Goal: Task Accomplishment & Management: Use online tool/utility

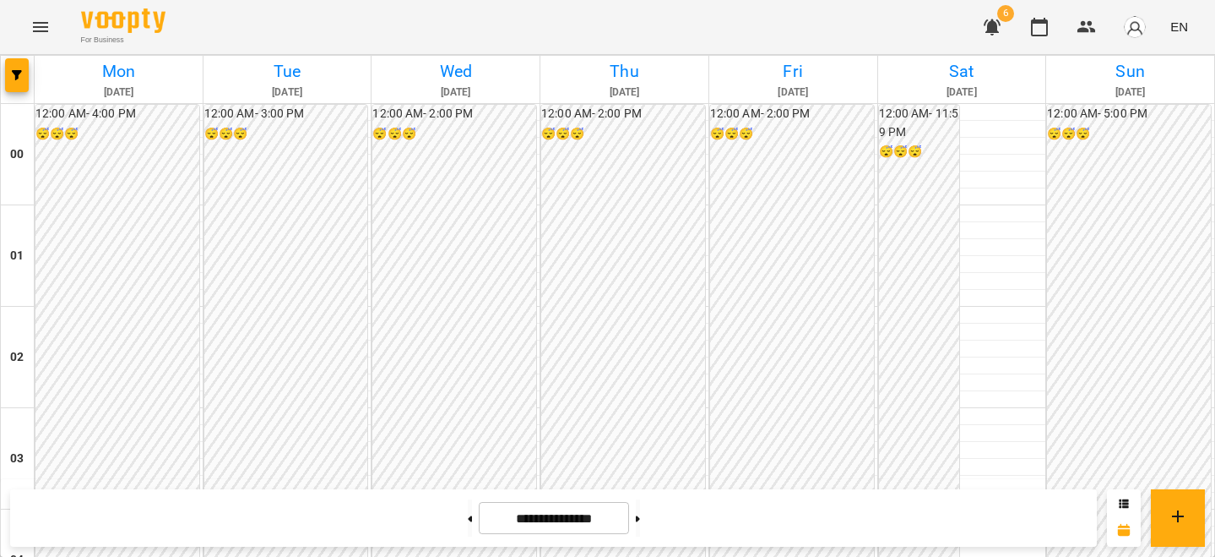
scroll to position [1268, 0]
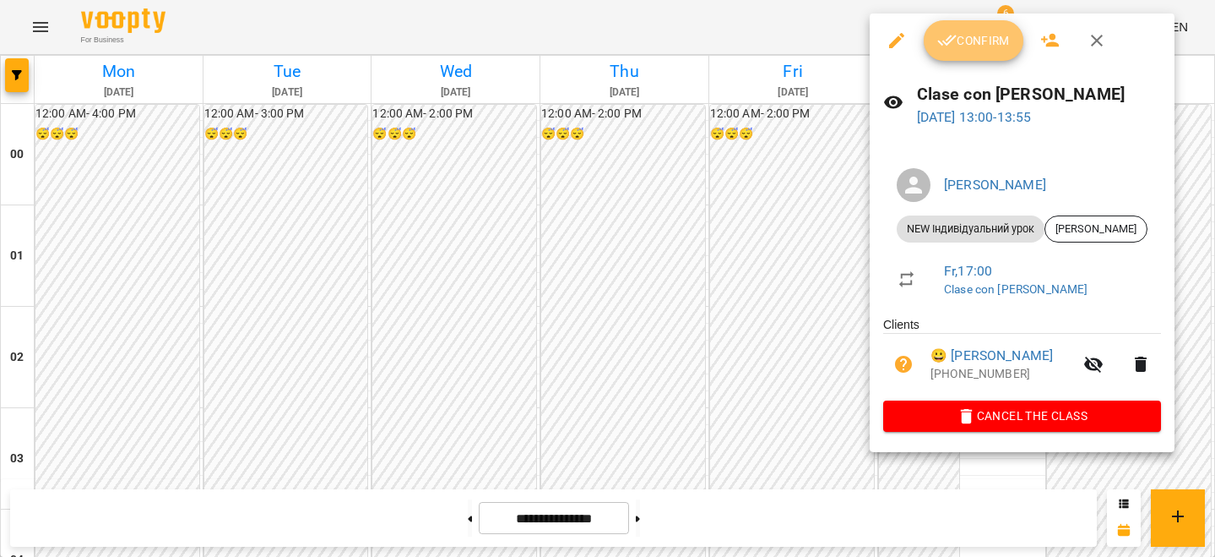
click at [969, 47] on span "Confirm" at bounding box center [973, 40] width 73 height 20
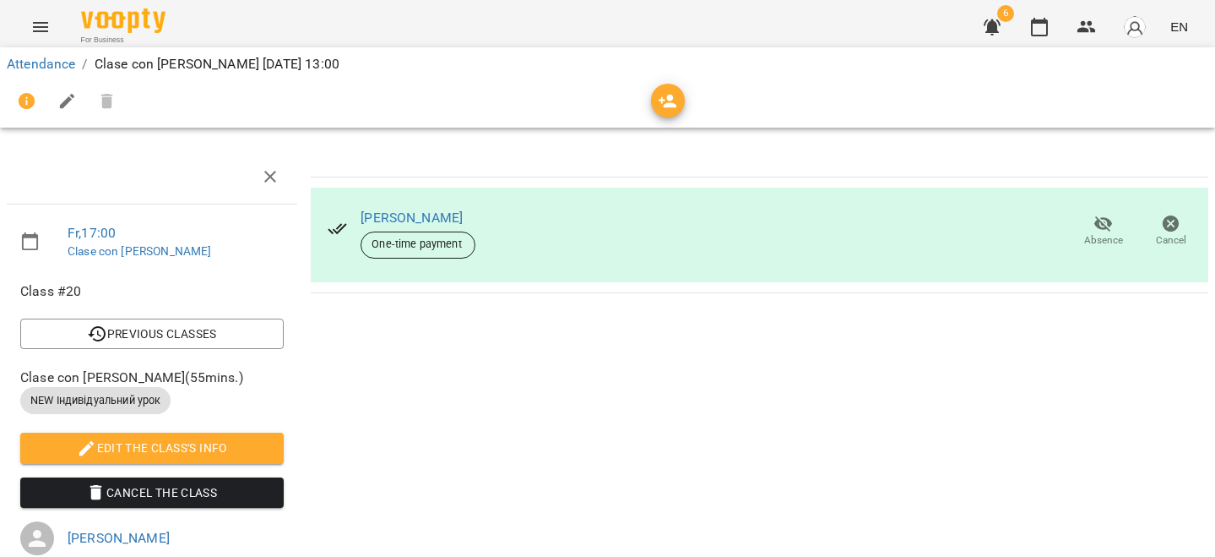
click at [62, 73] on li "Attendance" at bounding box center [41, 64] width 68 height 20
click at [62, 68] on link "Attendance" at bounding box center [41, 64] width 68 height 16
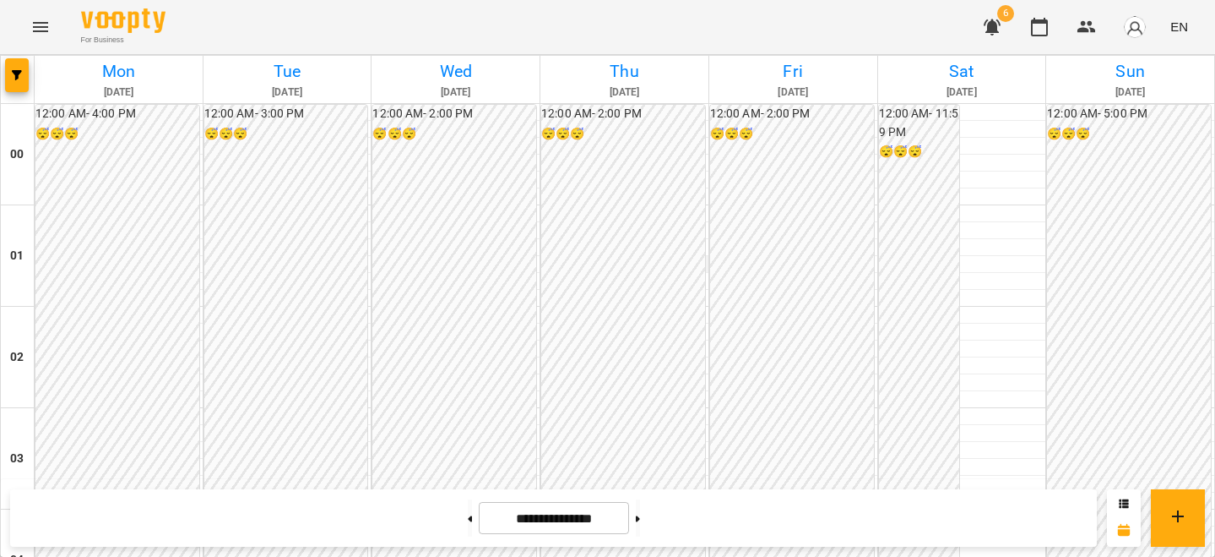
scroll to position [2056, 0]
click at [1138, 35] on img "button" at bounding box center [1135, 27] width 24 height 24
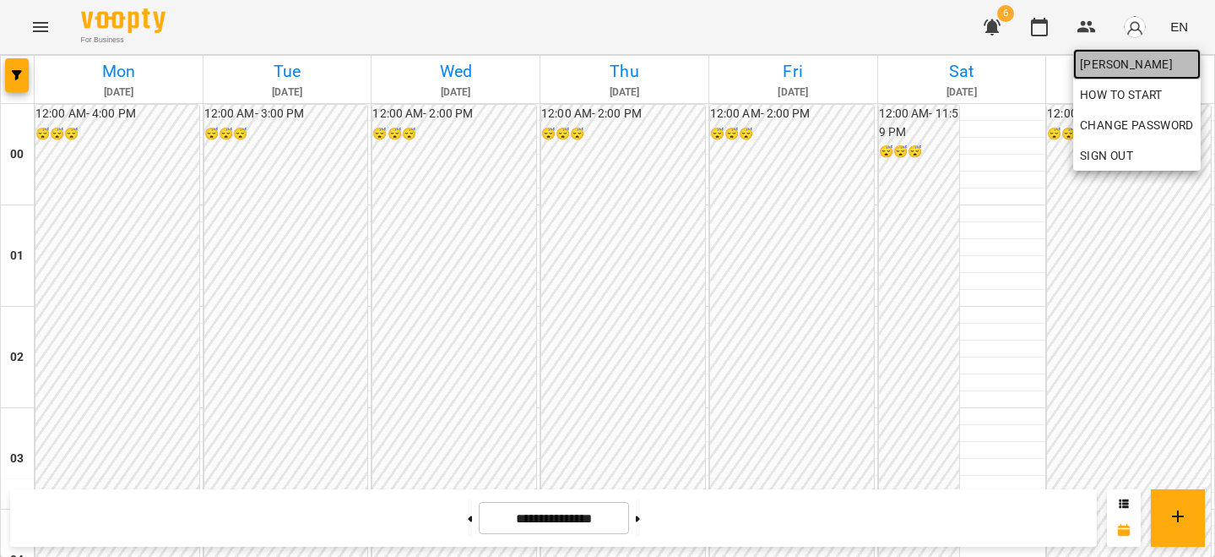
click at [1122, 62] on span "[PERSON_NAME]" at bounding box center [1137, 64] width 114 height 20
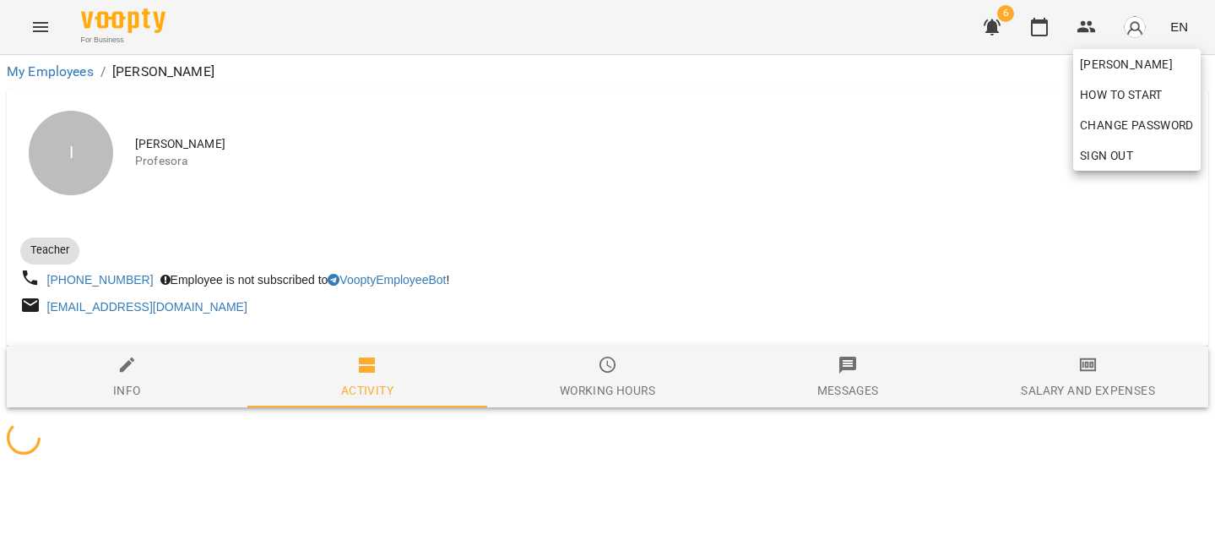
click at [975, 226] on div at bounding box center [607, 278] width 1215 height 557
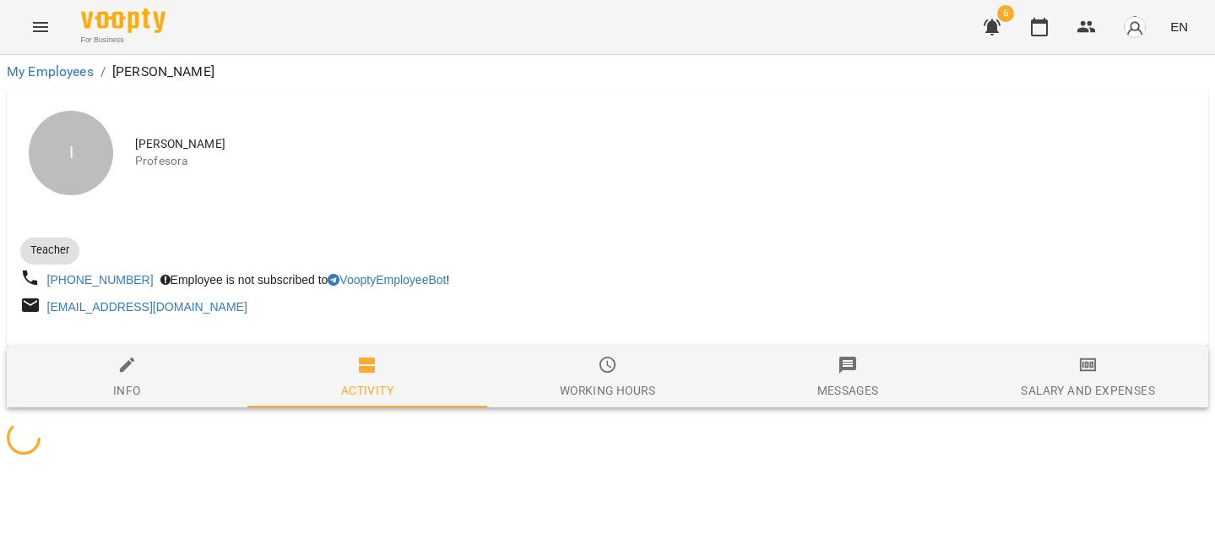
click at [1091, 404] on button "Salary and Expenses" at bounding box center [1088, 376] width 241 height 61
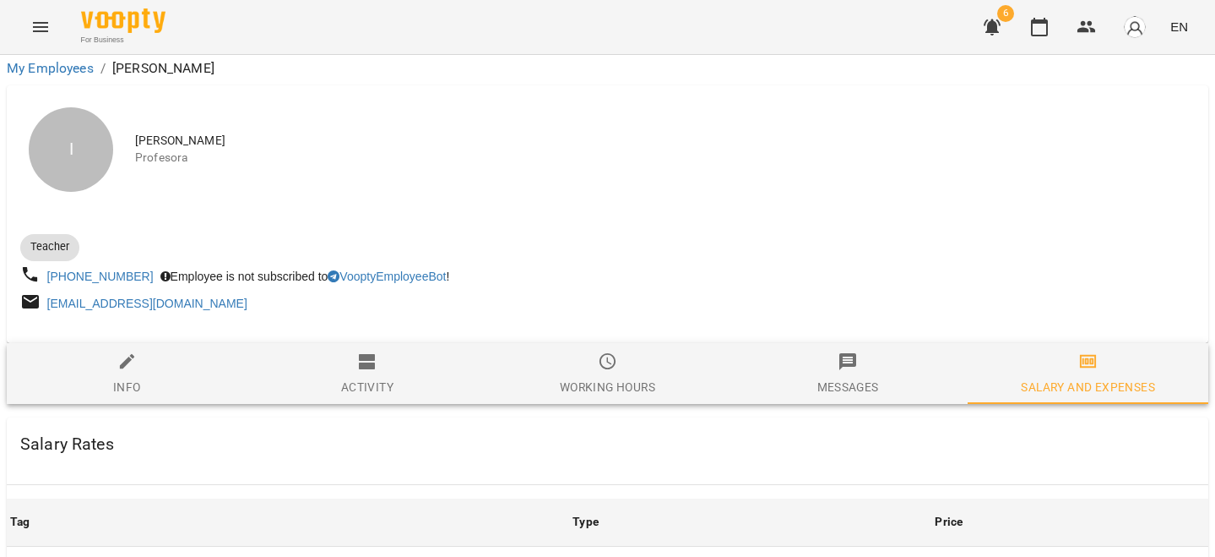
scroll to position [715, 0]
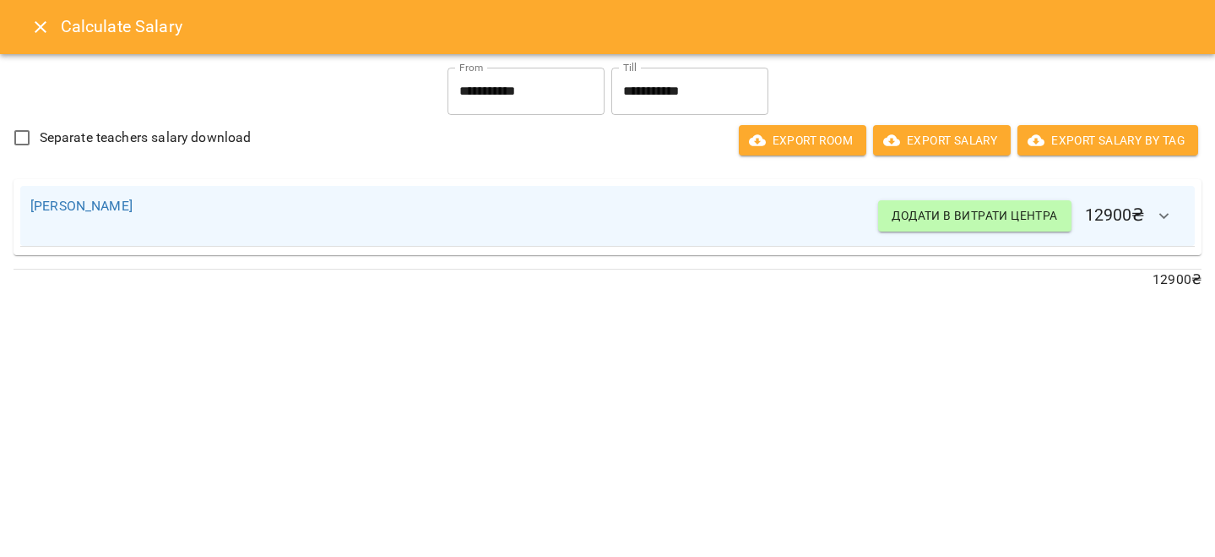
click at [40, 16] on button "Close" at bounding box center [40, 27] width 41 height 41
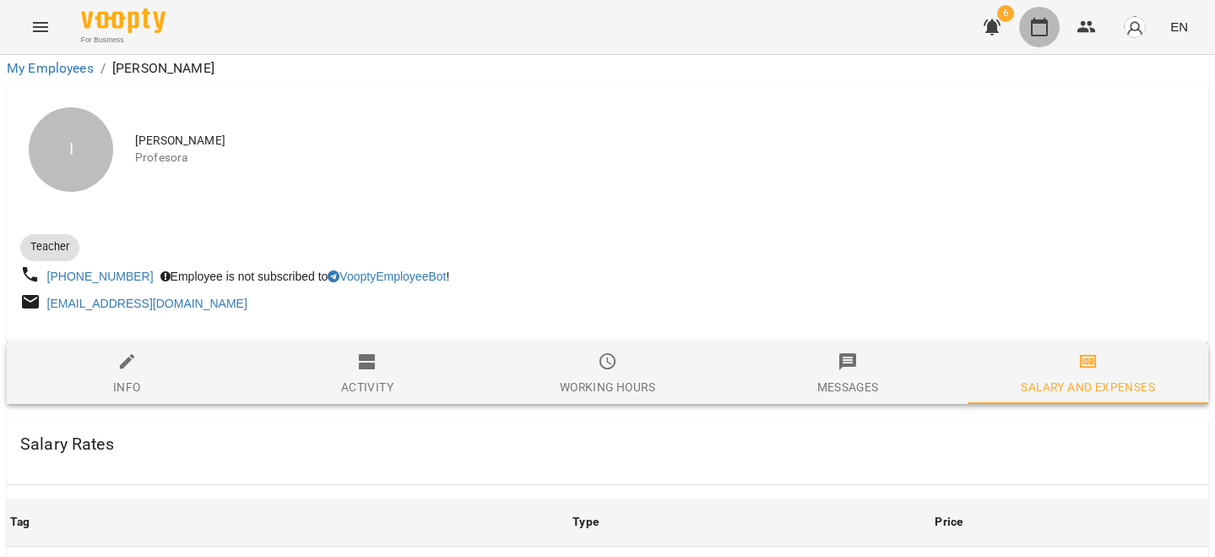
click at [1045, 20] on icon "button" at bounding box center [1039, 27] width 17 height 19
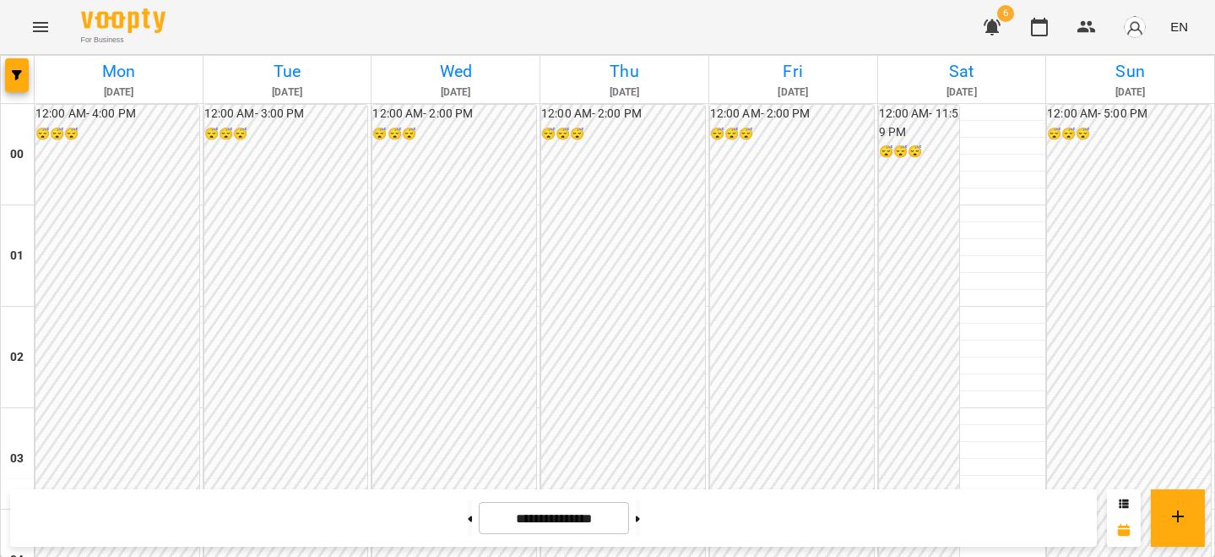
scroll to position [2056, 0]
